Goal: Find specific page/section: Find specific page/section

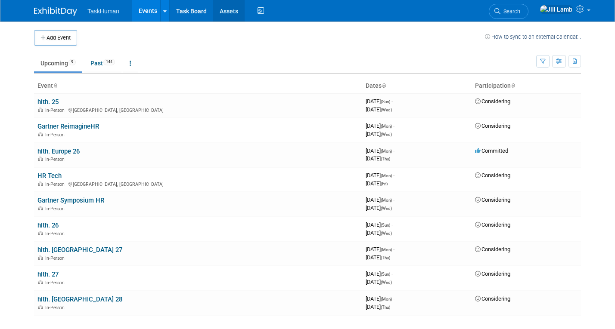
click at [228, 9] on link "Assets" at bounding box center [228, 11] width 31 height 22
click at [579, 10] on icon at bounding box center [581, 9] width 10 height 8
click at [578, 9] on icon at bounding box center [581, 9] width 10 height 8
click at [568, 7] on img at bounding box center [555, 9] width 33 height 9
click at [578, 8] on icon at bounding box center [581, 9] width 10 height 8
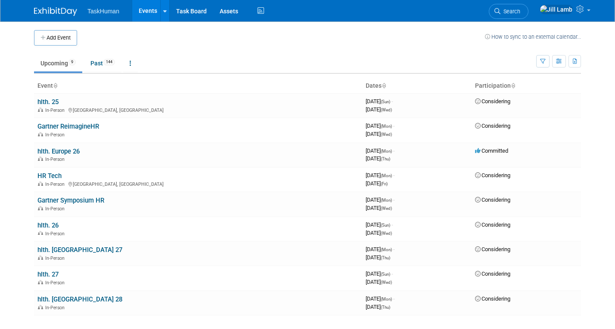
click at [592, 32] on body "TaskHuman Events Add Event Bulk Upload Events Shareable Event Boards Recently V…" at bounding box center [307, 164] width 615 height 329
click at [584, 13] on icon at bounding box center [581, 9] width 10 height 8
